Goal: Task Accomplishment & Management: Manage account settings

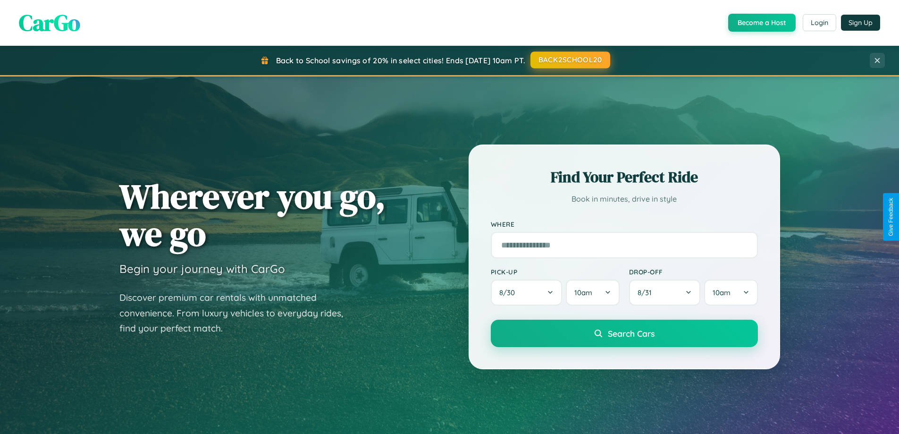
click at [570, 60] on button "BACK2SCHOOL20" at bounding box center [570, 59] width 80 height 17
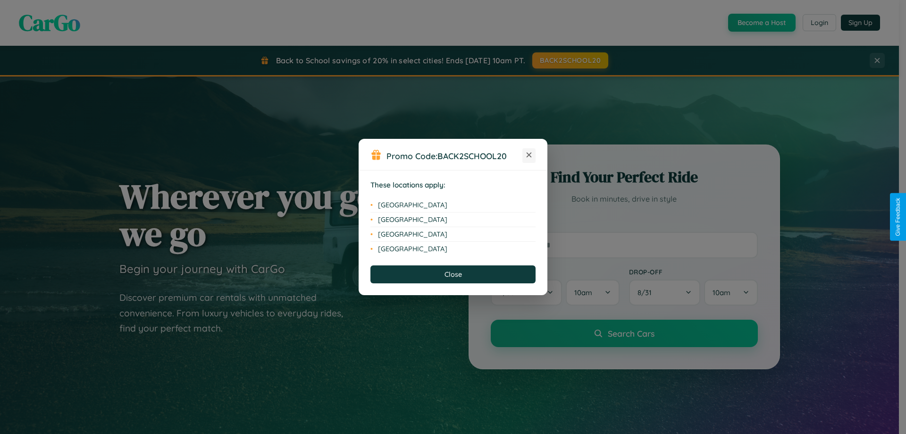
click at [529, 155] on icon at bounding box center [529, 154] width 5 height 5
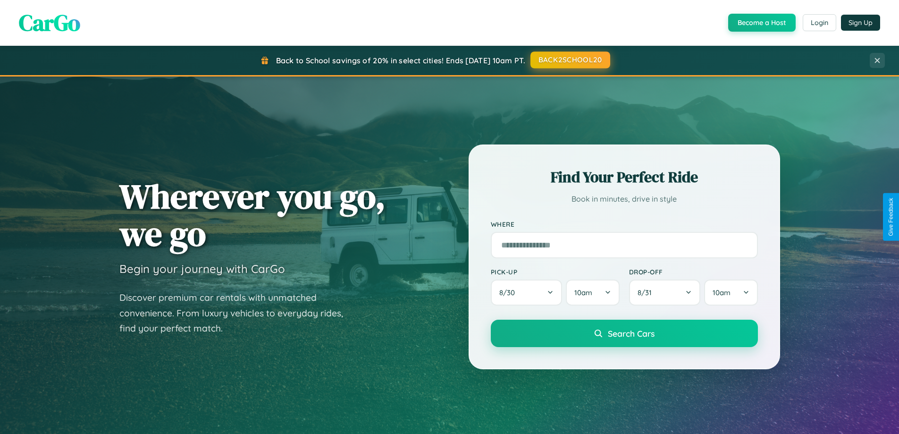
click at [570, 60] on button "BACK2SCHOOL20" at bounding box center [570, 59] width 80 height 17
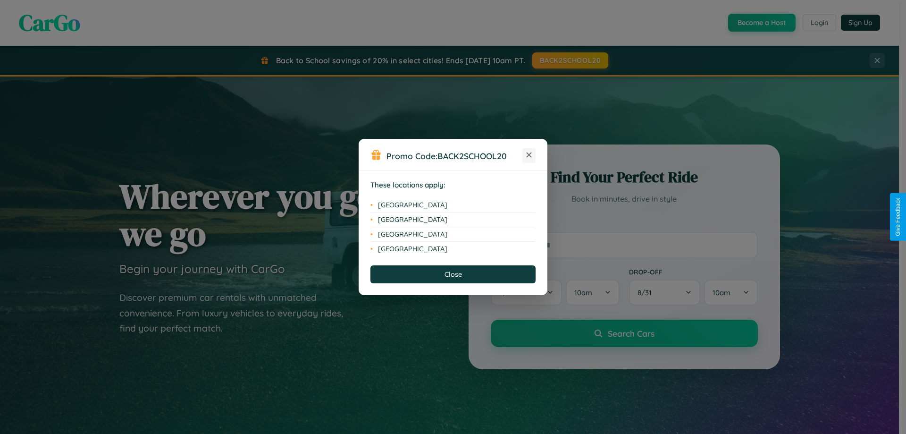
click at [529, 155] on icon at bounding box center [529, 154] width 5 height 5
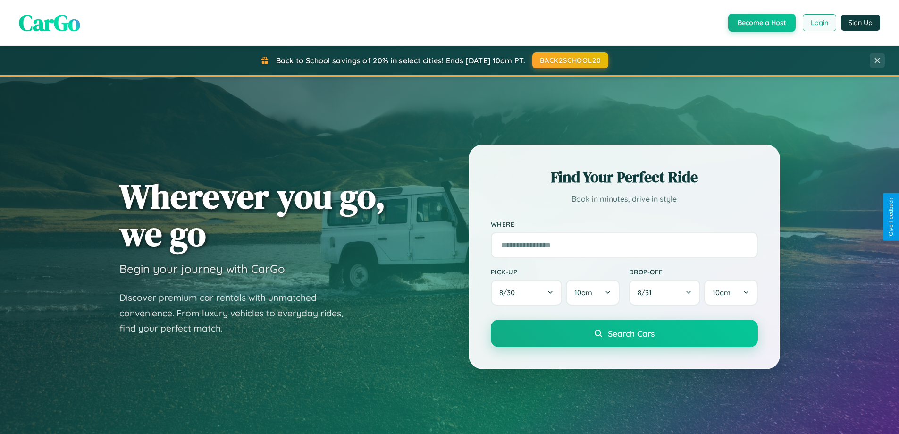
click at [819, 23] on button "Login" at bounding box center [820, 22] width 34 height 17
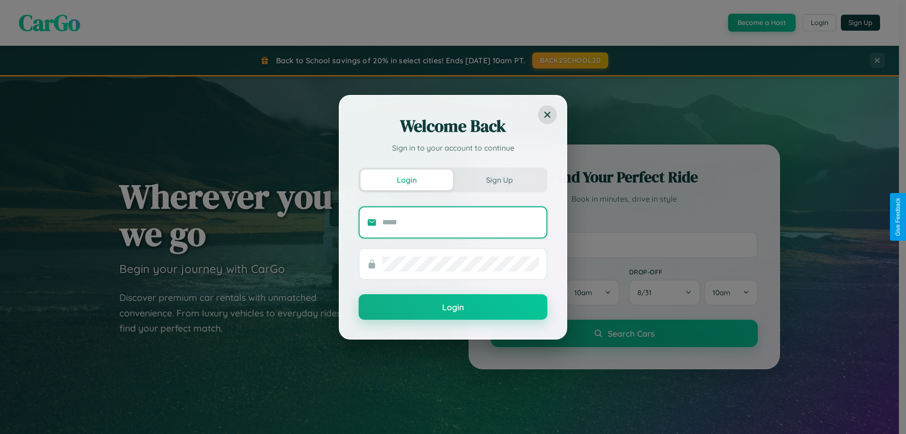
click at [461, 222] on input "text" at bounding box center [460, 222] width 157 height 15
type input "**********"
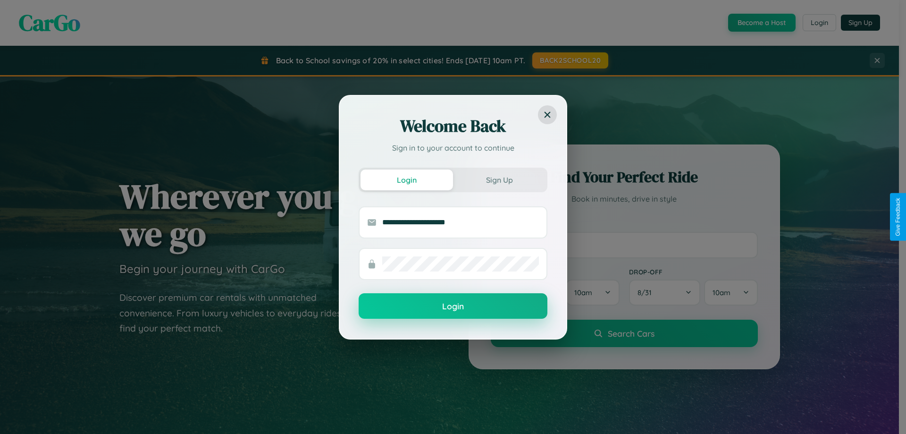
click at [453, 306] on button "Login" at bounding box center [453, 305] width 189 height 25
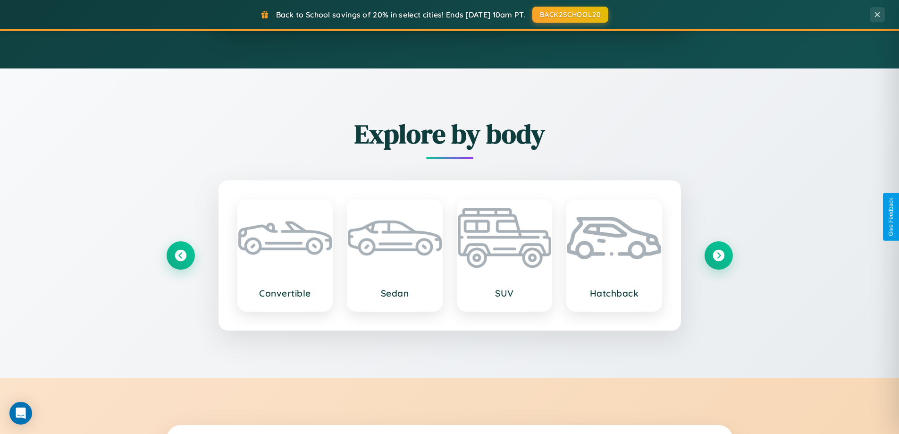
scroll to position [28, 0]
